Goal: Task Accomplishment & Management: Use online tool/utility

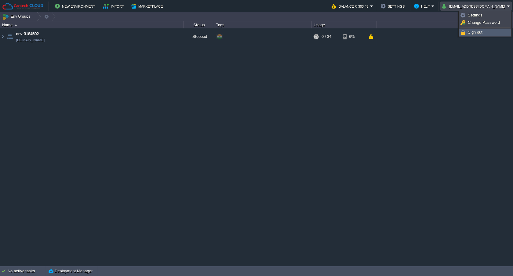
click at [485, 31] on link "Sign out" at bounding box center [484, 32] width 51 height 7
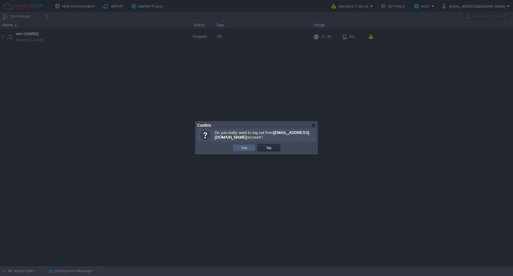
click at [237, 147] on td "Yes" at bounding box center [244, 147] width 23 height 7
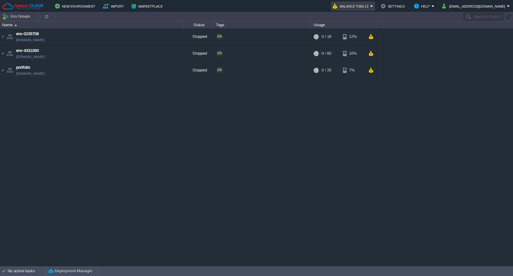
click at [370, 7] on button "Balance ₹369.13" at bounding box center [351, 5] width 37 height 7
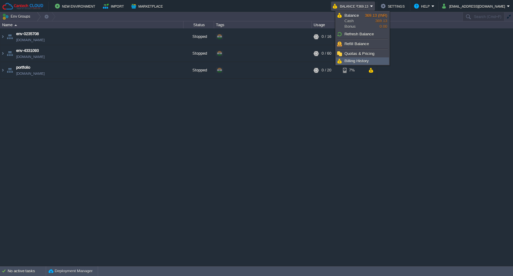
click at [363, 61] on span "Billing History" at bounding box center [356, 61] width 24 height 5
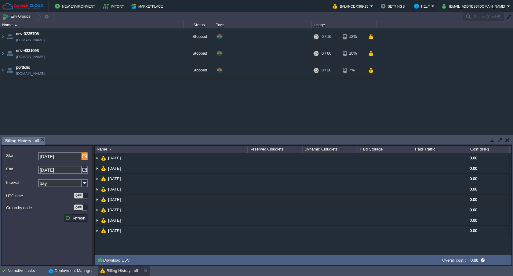
click at [84, 156] on img at bounding box center [85, 156] width 6 height 8
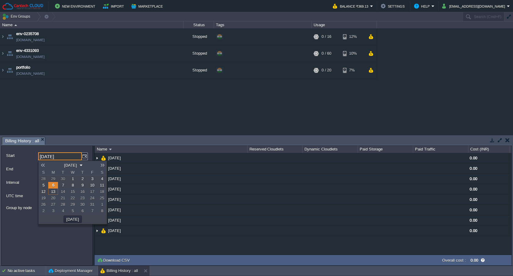
click at [44, 165] on link at bounding box center [42, 165] width 9 height 5
click at [55, 180] on link "1" at bounding box center [53, 179] width 10 height 6
type input "01-09-2025"
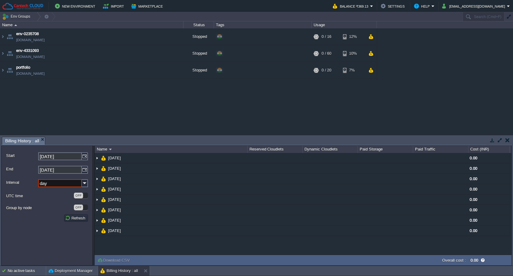
click at [79, 182] on input "day" at bounding box center [60, 183] width 44 height 8
click at [52, 215] on div "month" at bounding box center [63, 217] width 49 height 8
type input "month"
click at [80, 217] on button "Refresh" at bounding box center [76, 217] width 22 height 5
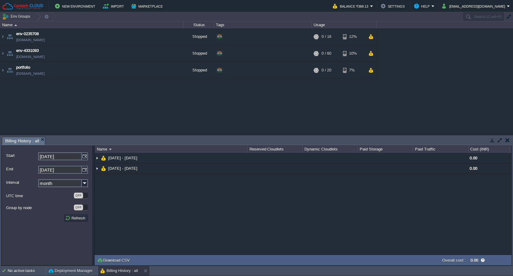
click at [507, 139] on button "button" at bounding box center [507, 139] width 4 height 5
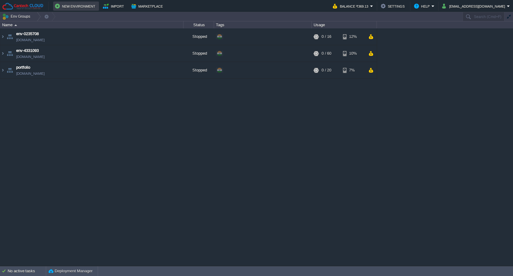
click at [78, 5] on button "New Environment" at bounding box center [76, 5] width 42 height 7
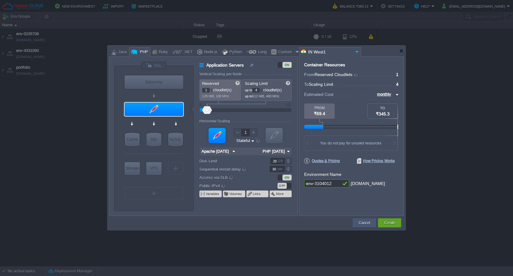
click at [365, 226] on button "Cancel" at bounding box center [364, 223] width 11 height 6
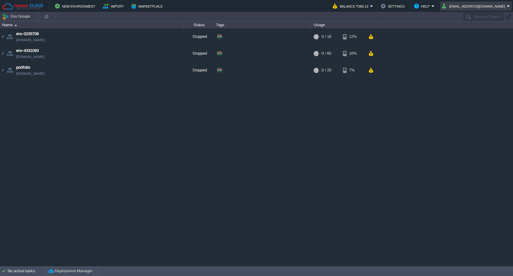
click at [480, 6] on button "themagecomp@gmail.com" at bounding box center [474, 5] width 65 height 7
click at [478, 23] on span "Change Password" at bounding box center [477, 22] width 32 height 5
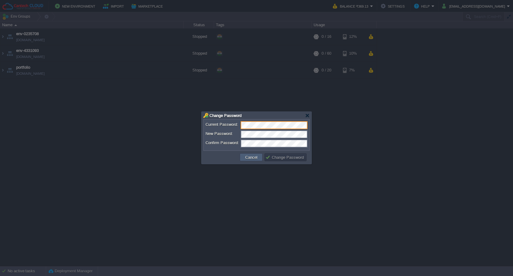
click at [251, 160] on button "Cancel" at bounding box center [251, 156] width 16 height 5
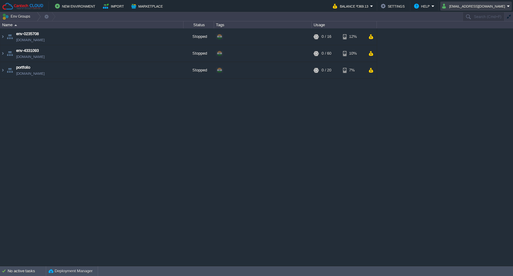
click at [495, 8] on button "themagecomp@gmail.com" at bounding box center [474, 5] width 65 height 7
click at [483, 17] on link "Settings" at bounding box center [481, 15] width 58 height 7
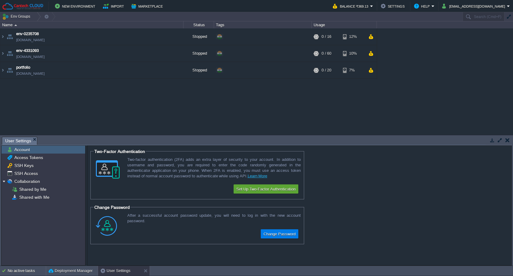
click at [508, 141] on button "button" at bounding box center [507, 139] width 4 height 5
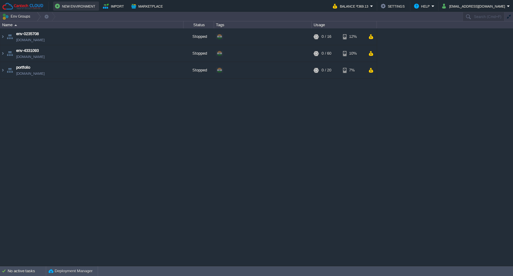
click at [76, 7] on button "New Environment" at bounding box center [76, 5] width 42 height 7
click at [55, 6] on button "New Environment" at bounding box center [76, 5] width 42 height 7
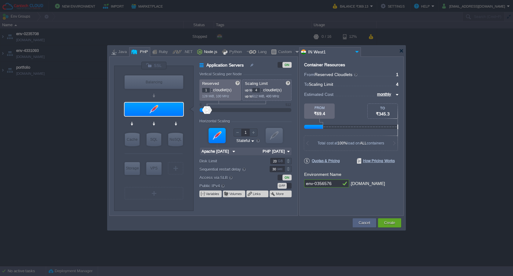
click at [204, 53] on div "Node.js" at bounding box center [209, 52] width 15 height 9
type input "Application Servers"
type input "4"
type input "8"
type input "Node.js 24.9.0 LTS"
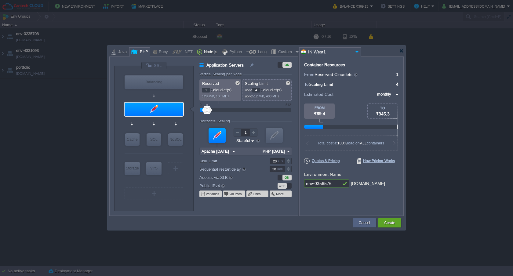
type input "24.9.0-pm2"
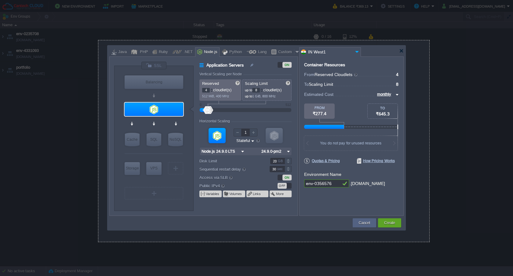
drag, startPoint x: 98, startPoint y: 40, endPoint x: 429, endPoint y: 242, distance: 387.4
click at [429, 242] on div "1084 X 660" at bounding box center [256, 138] width 513 height 276
click at [415, 190] on div "1084 X 660" at bounding box center [263, 140] width 331 height 201
click at [108, 41] on div "1084 X 660" at bounding box center [263, 140] width 331 height 201
click at [399, 229] on div "1084 X 660" at bounding box center [263, 140] width 331 height 201
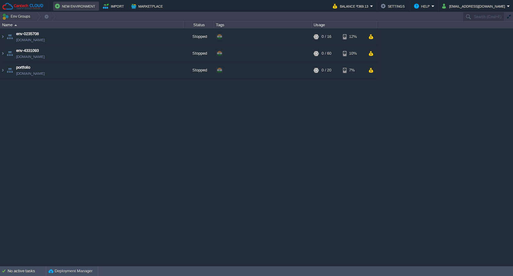
click at [69, 7] on button "New Environment" at bounding box center [76, 5] width 42 height 7
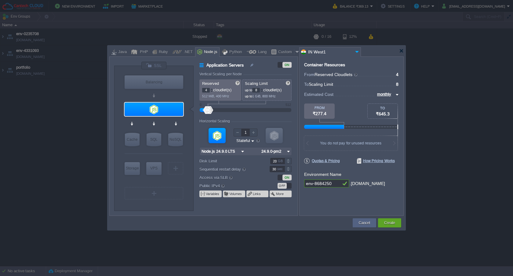
click at [282, 151] on input "24.9.0-pm2" at bounding box center [272, 151] width 26 height 8
click at [281, 167] on div "24.9.0-npm" at bounding box center [274, 166] width 31 height 7
type input "24.9.0-npm"
click at [402, 51] on div at bounding box center [401, 51] width 5 height 5
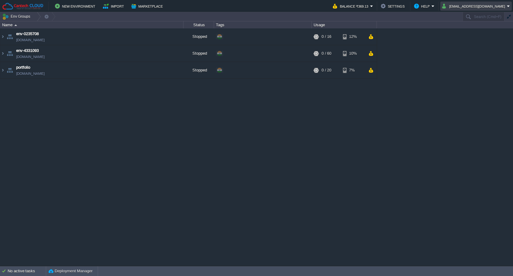
click at [491, 5] on button "themagecomp@gmail.com" at bounding box center [474, 5] width 65 height 7
click at [486, 32] on link "Sign out" at bounding box center [481, 32] width 58 height 7
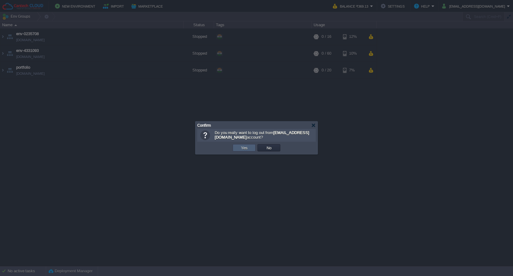
click at [243, 147] on button "Yes" at bounding box center [244, 147] width 10 height 5
